Goal: Navigation & Orientation: Find specific page/section

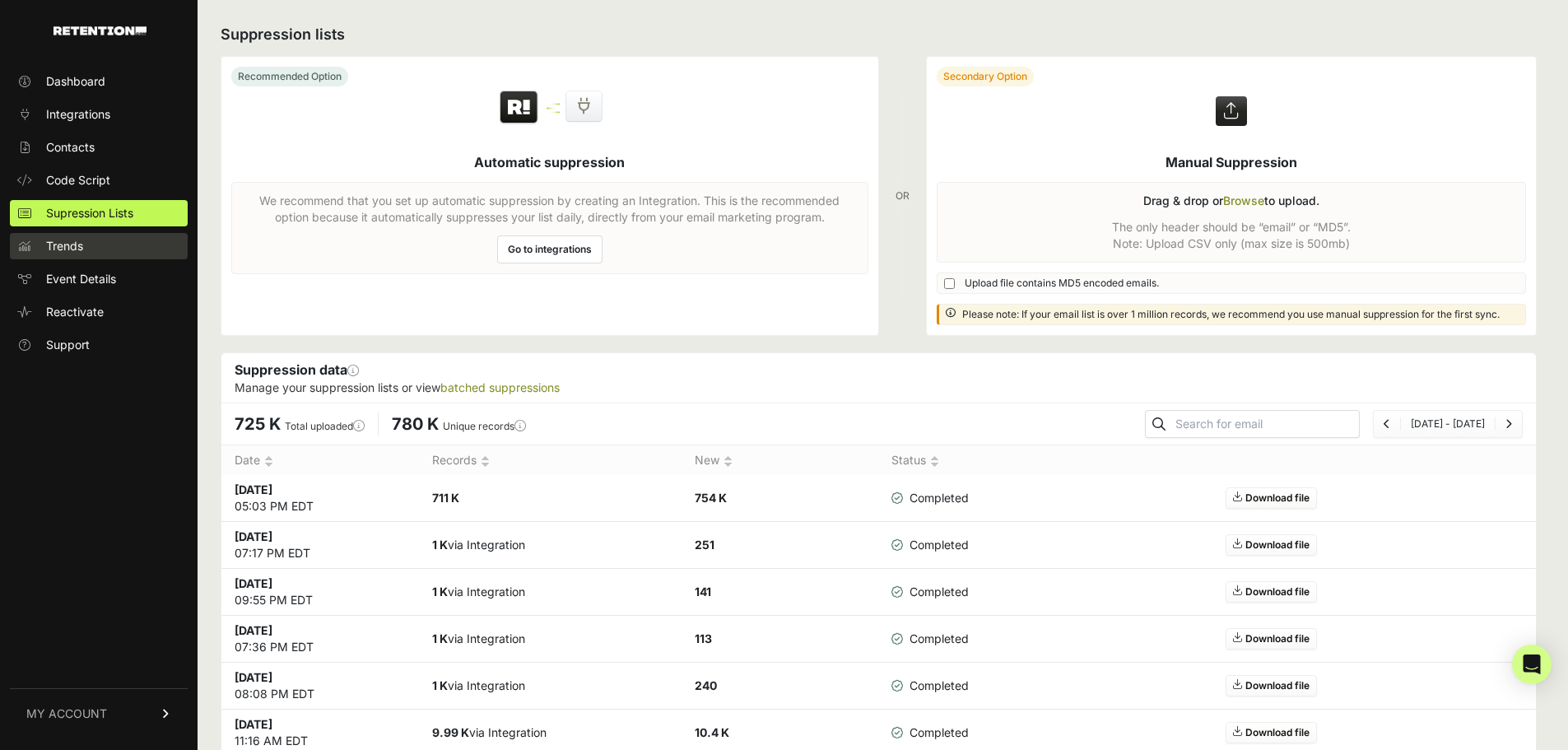
click at [143, 244] on link "Trends" at bounding box center [99, 246] width 178 height 26
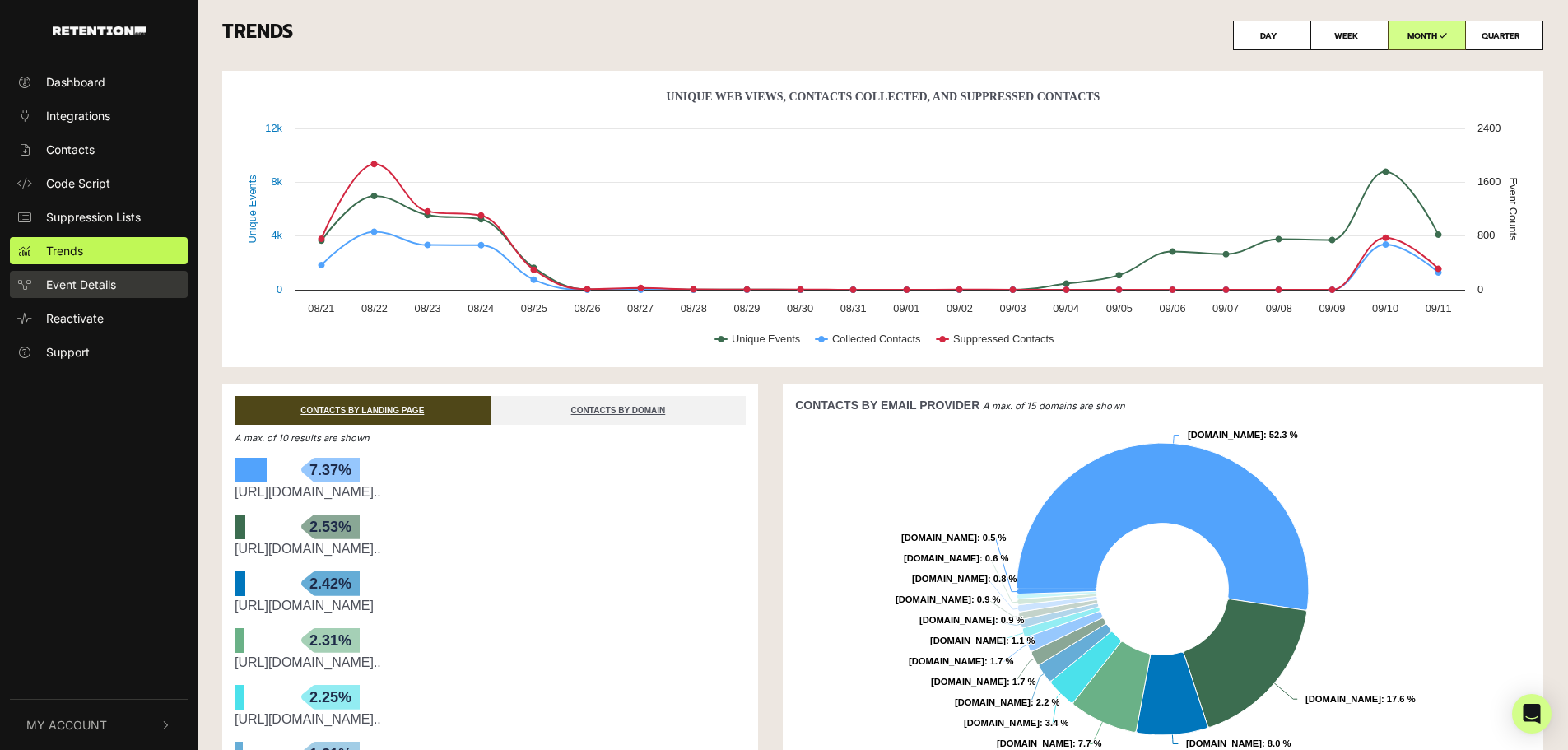
click at [96, 274] on link "Event Details" at bounding box center [99, 284] width 178 height 27
